Goal: Task Accomplishment & Management: Use online tool/utility

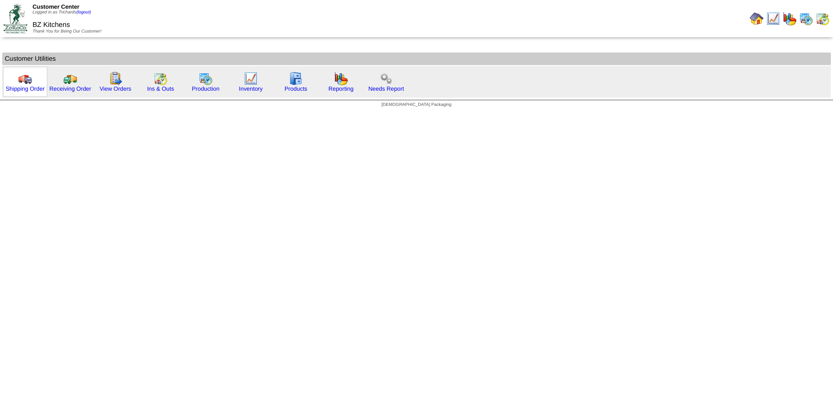
click at [26, 82] on img at bounding box center [25, 79] width 14 height 14
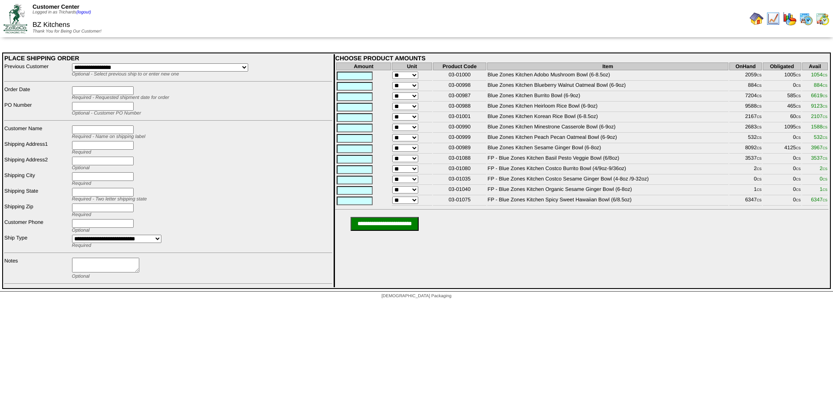
click at [754, 19] on img at bounding box center [757, 19] width 14 height 14
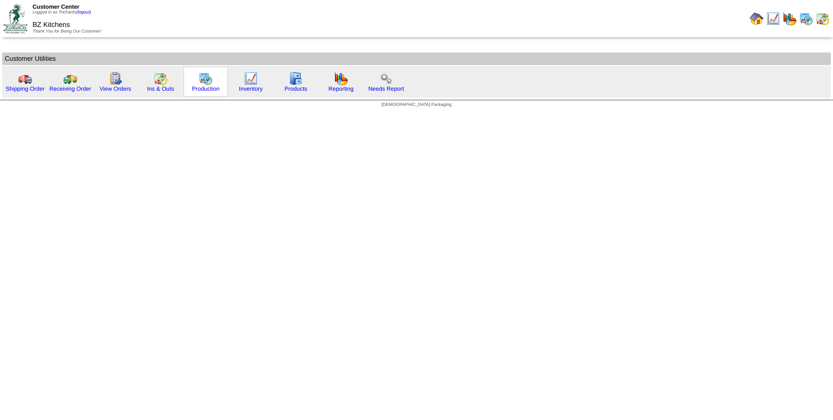
click at [204, 76] on img at bounding box center [206, 79] width 14 height 14
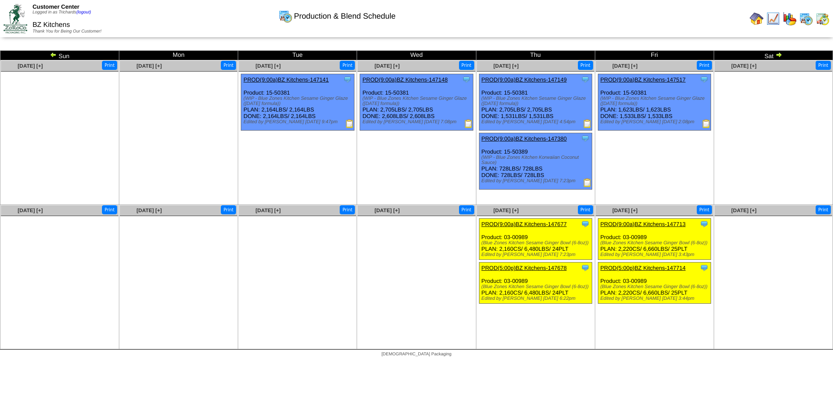
click at [779, 56] on img at bounding box center [778, 54] width 7 height 7
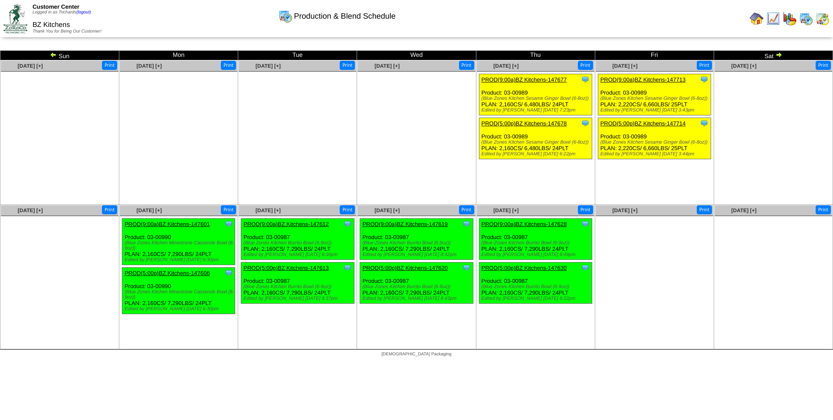
click at [781, 56] on img at bounding box center [778, 54] width 7 height 7
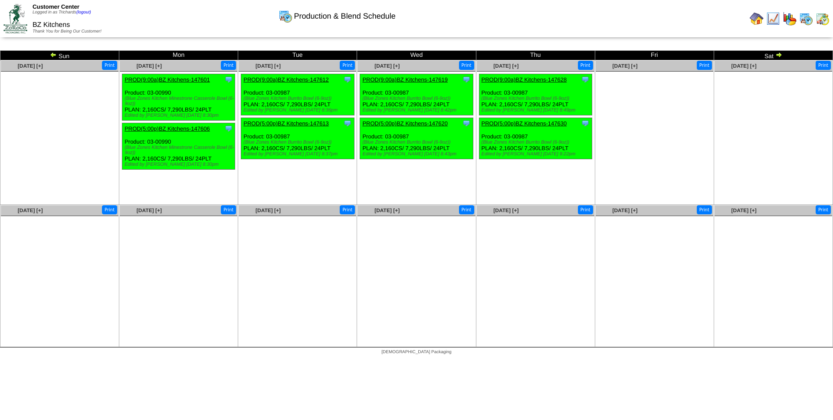
click at [758, 21] on img at bounding box center [757, 19] width 14 height 14
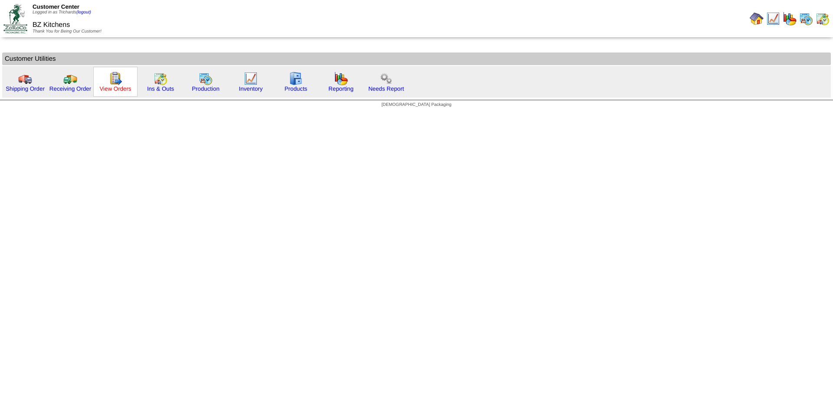
click at [112, 87] on link "View Orders" at bounding box center [115, 88] width 32 height 7
